Goal: Find specific page/section: Find specific page/section

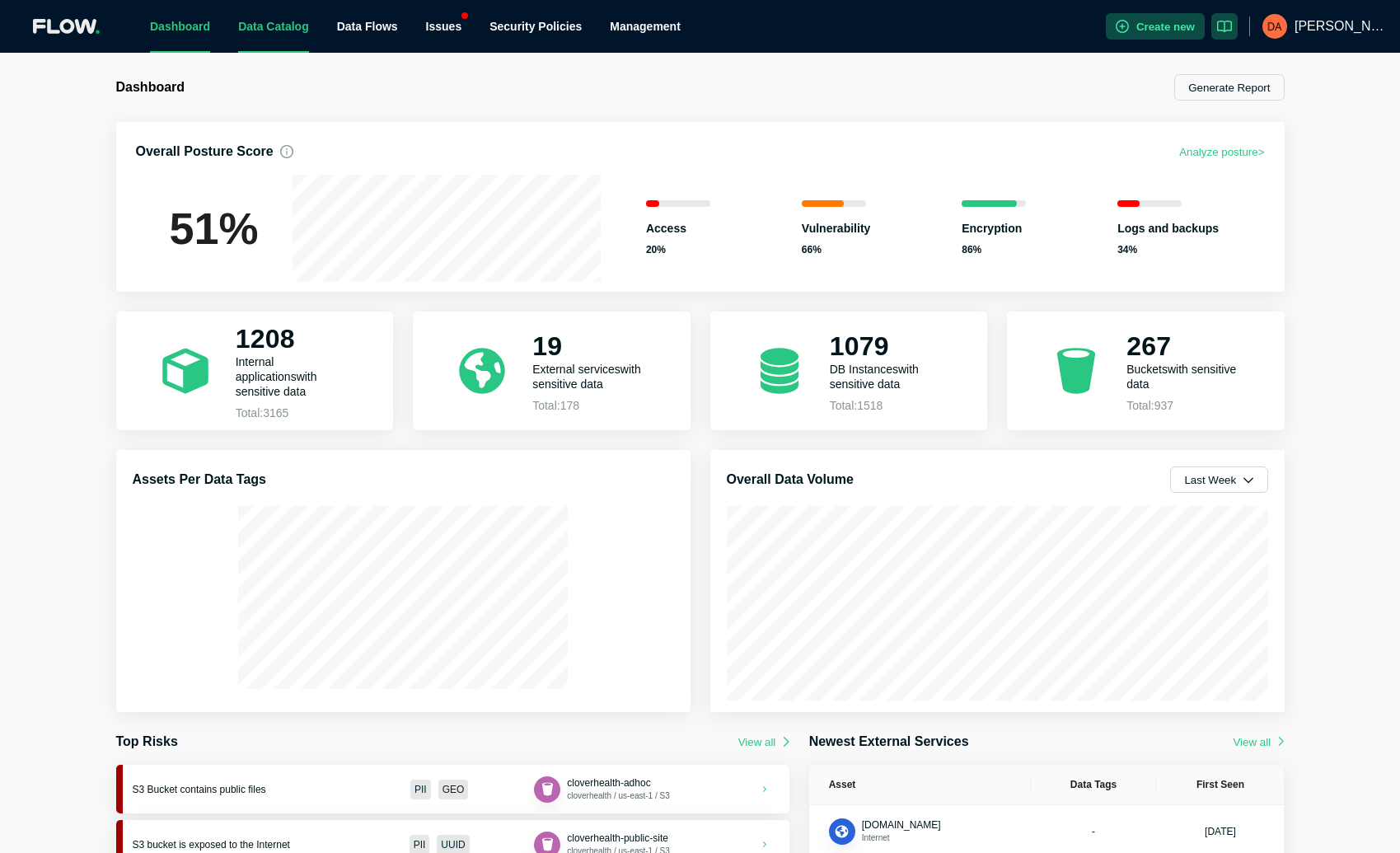
click at [248, 26] on link "Data Catalog" at bounding box center [273, 26] width 71 height 14
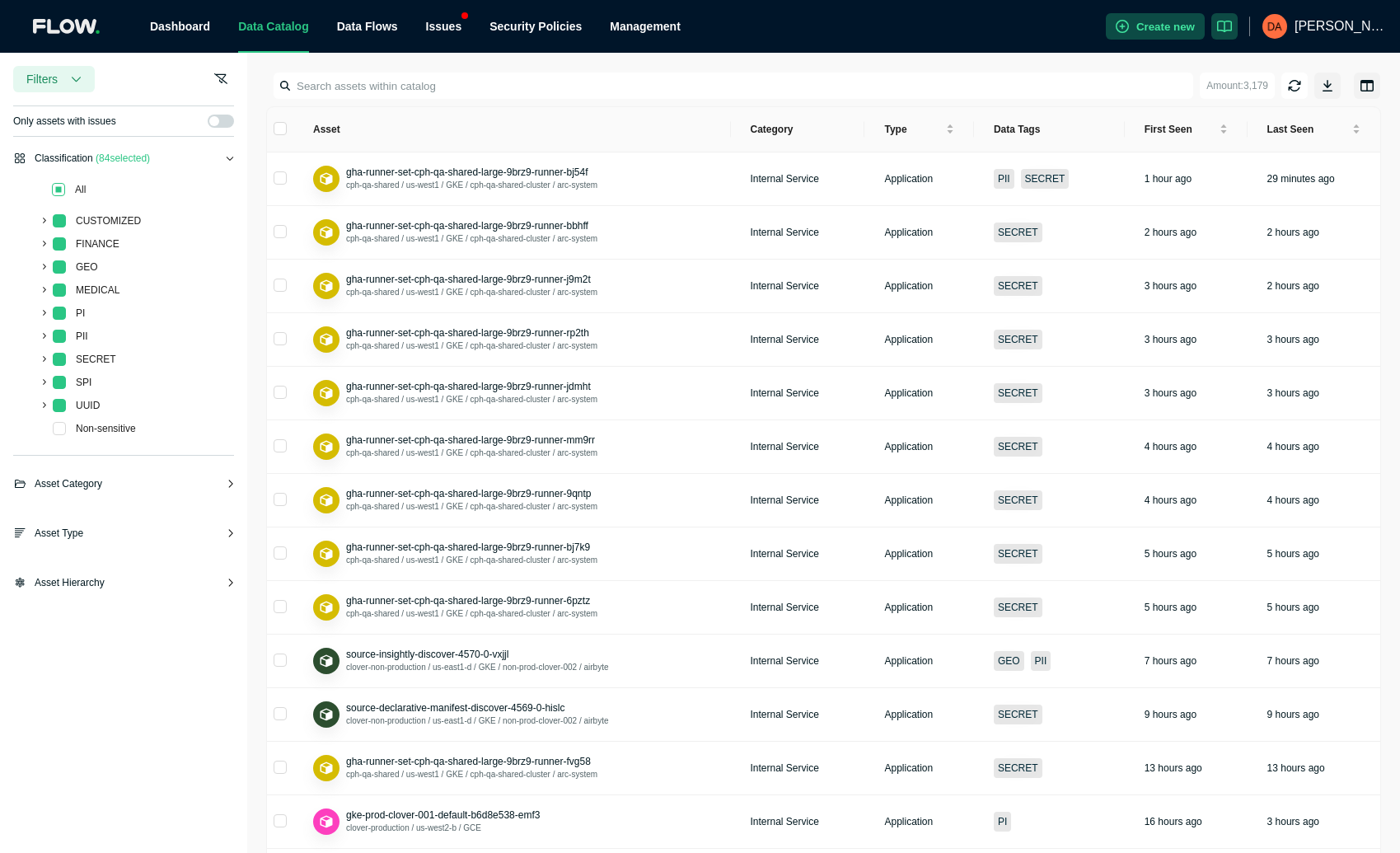
click at [60, 188] on span at bounding box center [58, 190] width 14 height 14
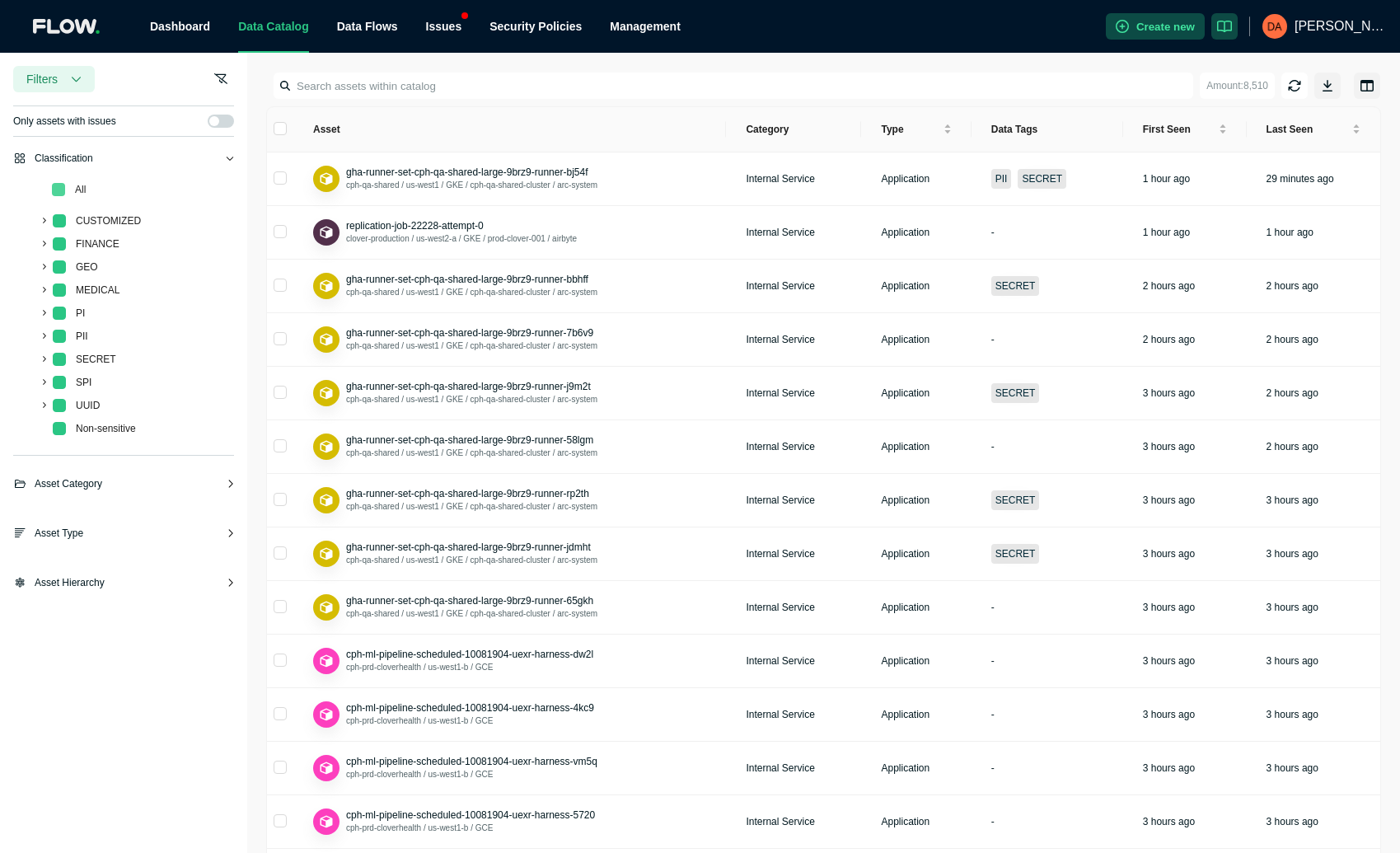
click at [54, 195] on span at bounding box center [58, 190] width 14 height 14
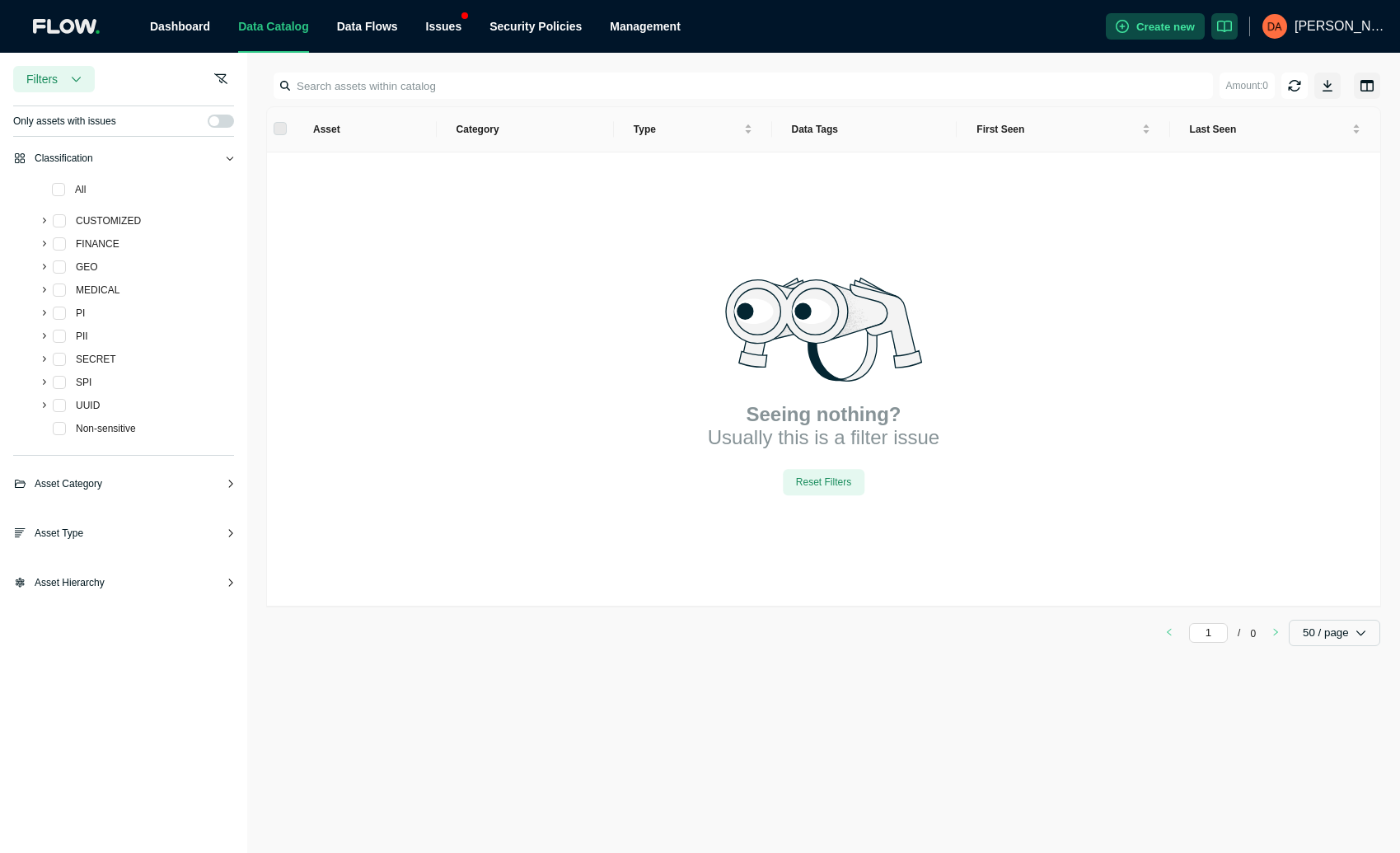
click at [120, 481] on div "Asset Category" at bounding box center [123, 490] width 221 height 30
click at [114, 527] on div "Asset Type" at bounding box center [123, 540] width 221 height 30
click at [109, 568] on div "Classification All CUSTOMIZED FINANCE GEO MEDICAL PI PII SECRET SPI UUID Non-se…" at bounding box center [123, 383] width 247 height 468
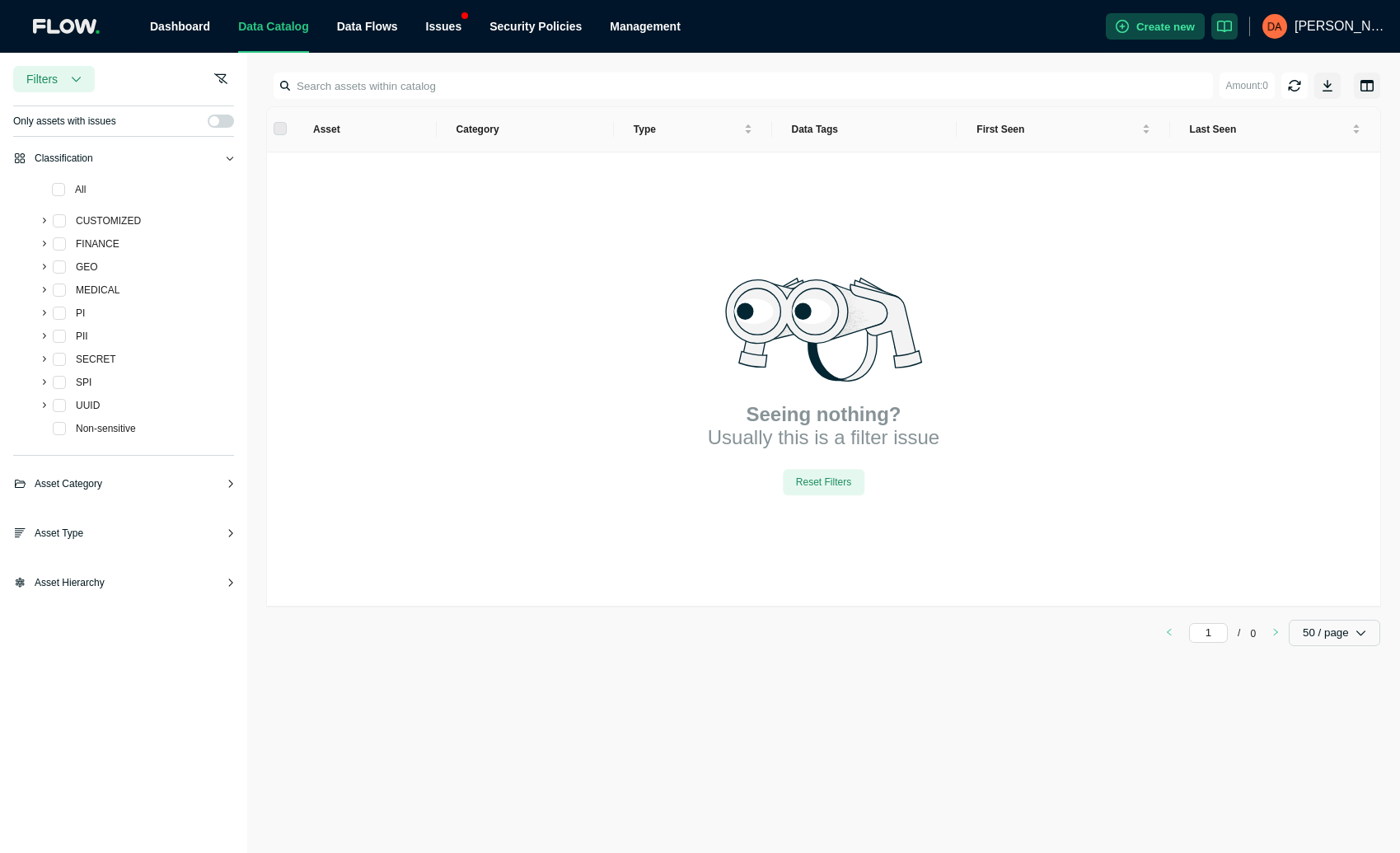
click at [100, 585] on span "Asset Hierarchy" at bounding box center [70, 583] width 70 height 17
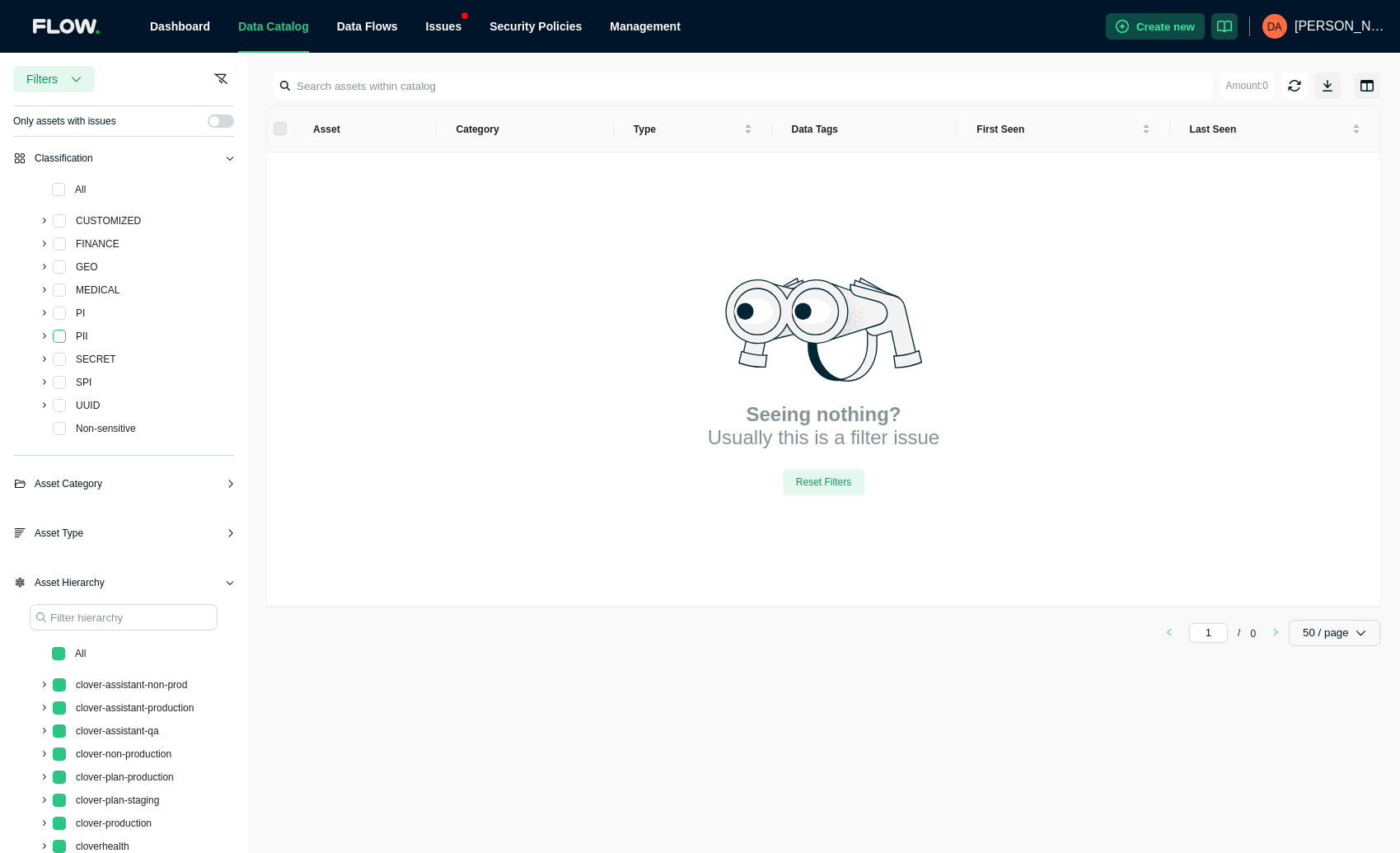
click at [62, 330] on span at bounding box center [59, 337] width 14 height 14
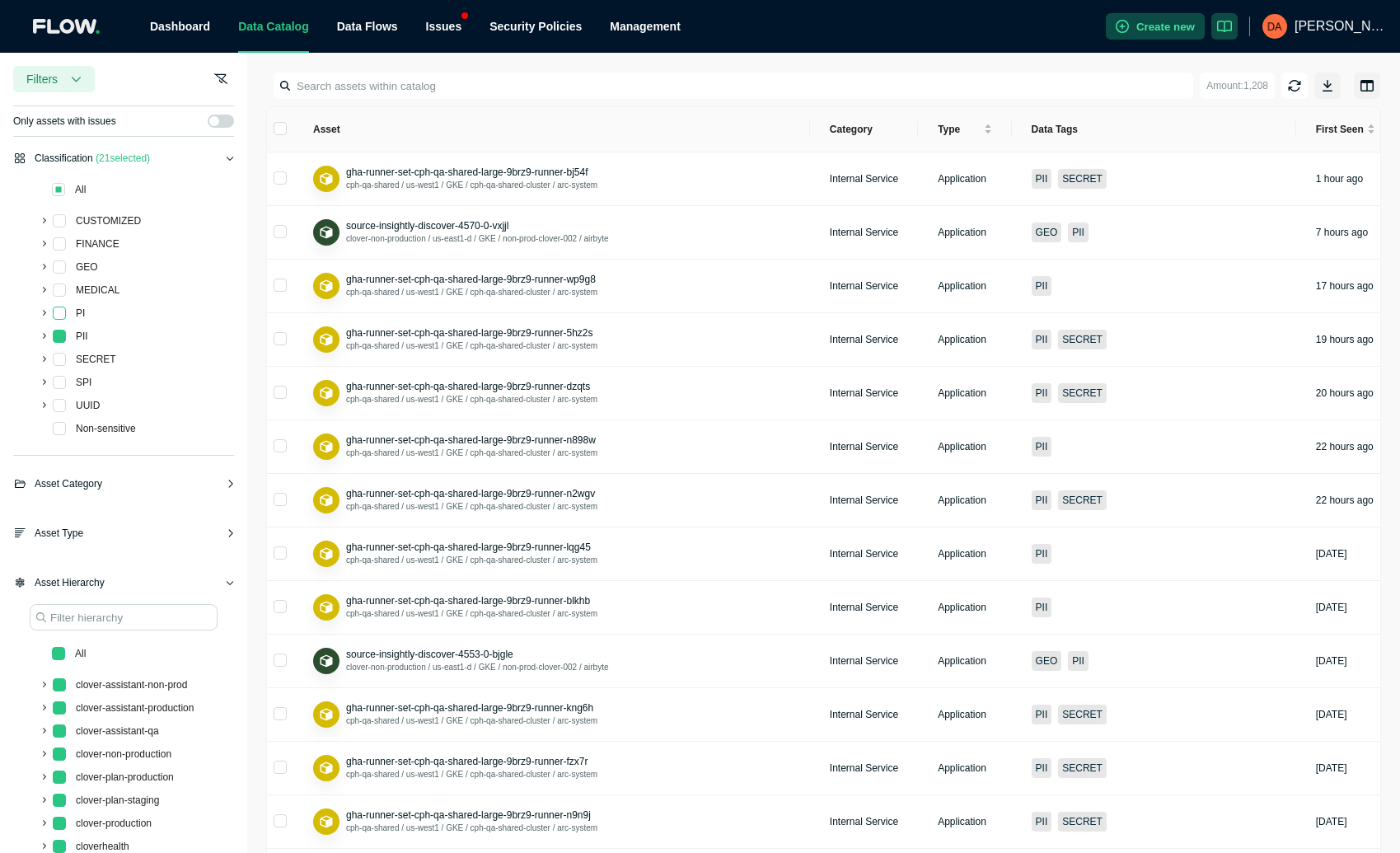
click at [60, 313] on span at bounding box center [59, 313] width 14 height 14
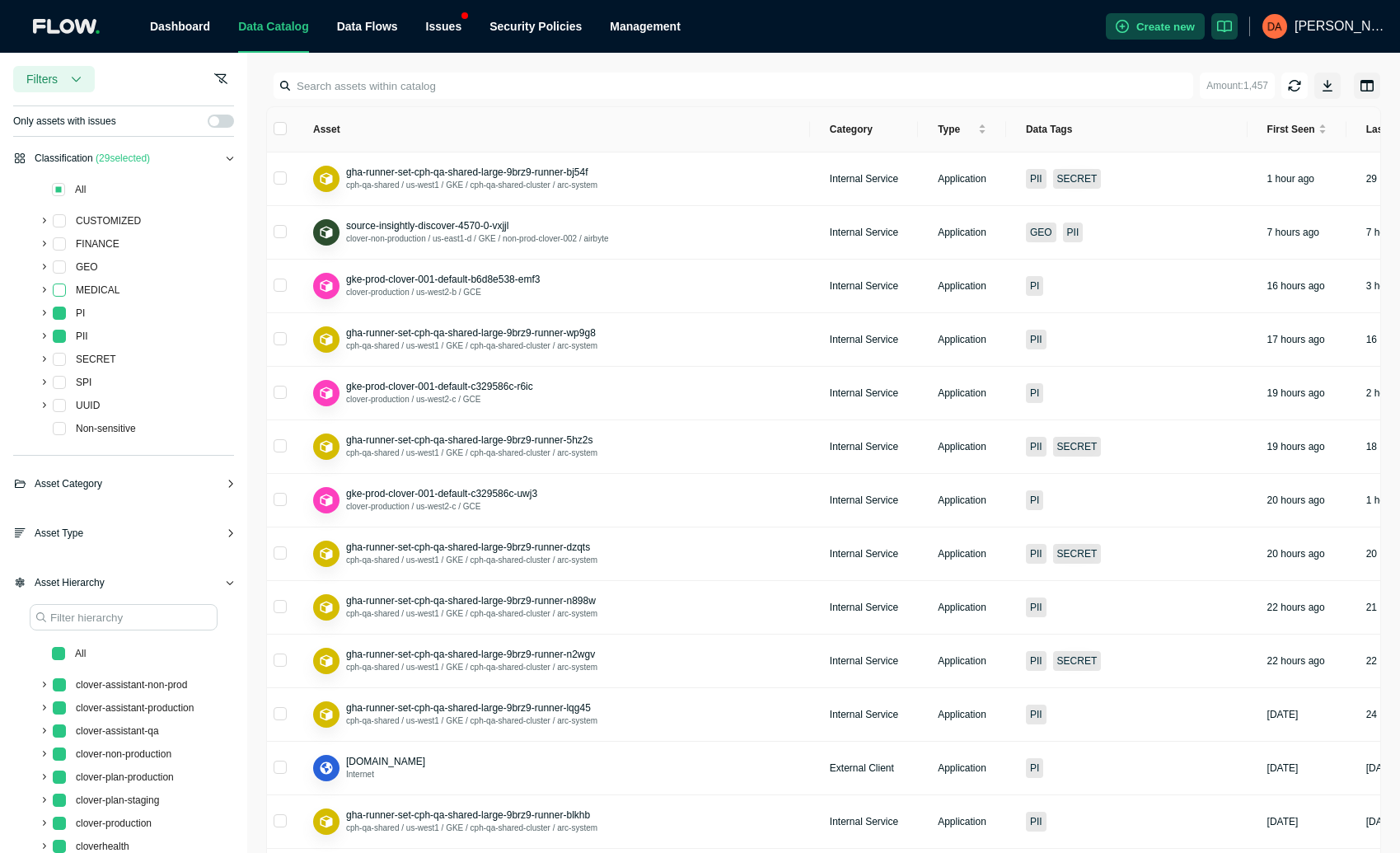
click at [63, 284] on span at bounding box center [59, 291] width 14 height 14
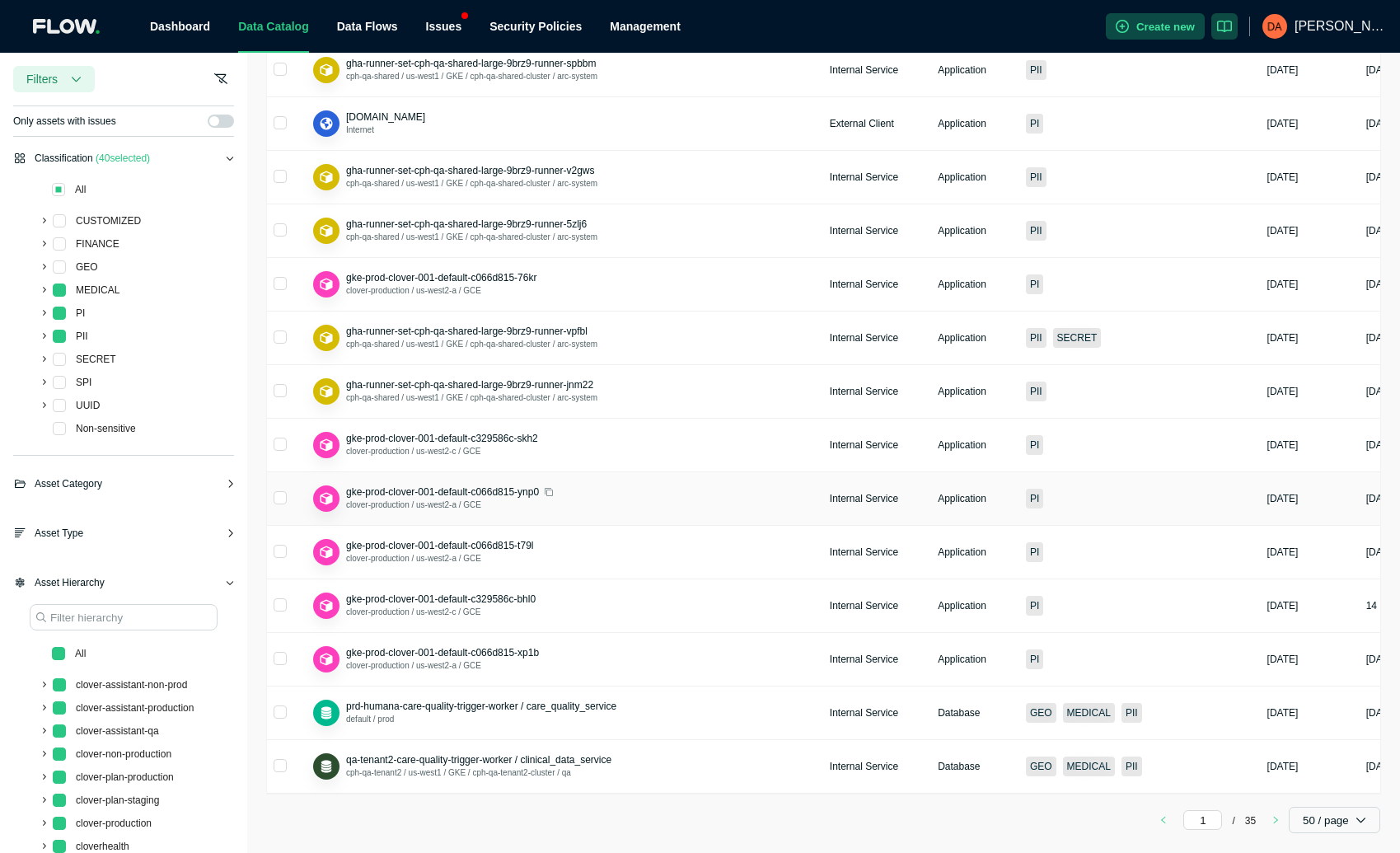
scroll to position [2040, 0]
